Goal: Transaction & Acquisition: Purchase product/service

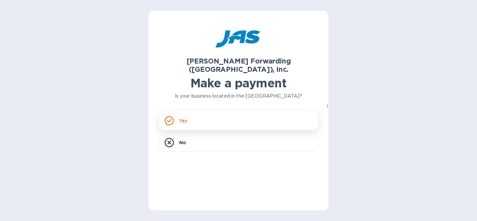
click at [193, 112] on div "Yes" at bounding box center [238, 121] width 159 height 19
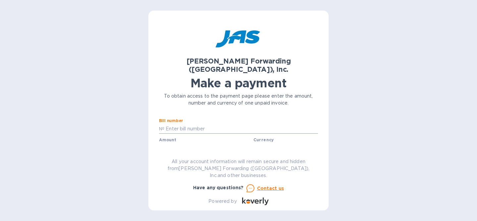
click at [192, 124] on input "text" at bounding box center [241, 129] width 154 height 10
paste input "BNA503343426"
type input "BNA503343426"
click at [195, 143] on input "text" at bounding box center [206, 148] width 89 height 10
paste input "30,714.87"
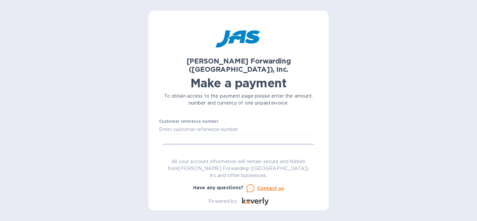
scroll to position [25, 0]
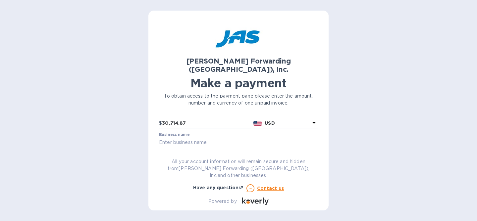
type input "30,714.87"
click at [211, 138] on input "text" at bounding box center [238, 143] width 159 height 10
type input "Charty Party, LLC"
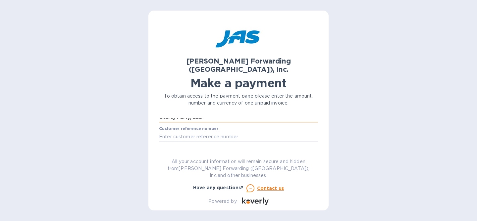
scroll to position [51, 0]
click at [209, 130] on input "text" at bounding box center [238, 135] width 159 height 10
type input "CHAPARDOA"
click at [231, 152] on span "Go to payment page" at bounding box center [238, 156] width 148 height 8
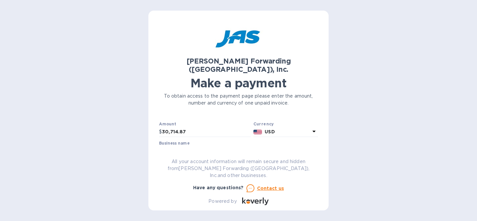
scroll to position [0, 0]
